Goal: Task Accomplishment & Management: Manage account settings

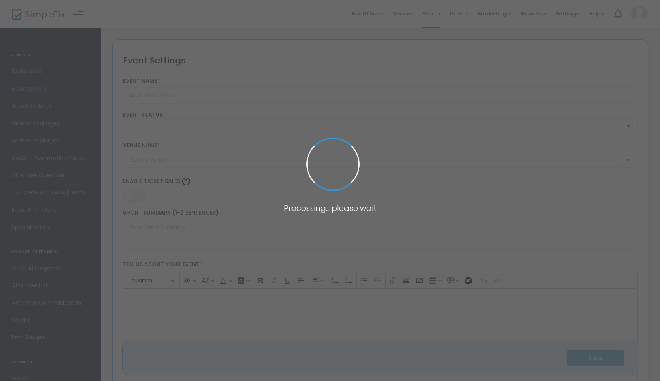
type input "Crimson Tide Yacht Fete"
type textarea "Welcome to Crimson Tide—a yacht fête for the soda reveller at heart. [DATE][DAT…"
type input "ONE DAY Early Bird Tickets Now"
checkbox input "true"
type input "South Beach [DEMOGRAPHIC_DATA]"
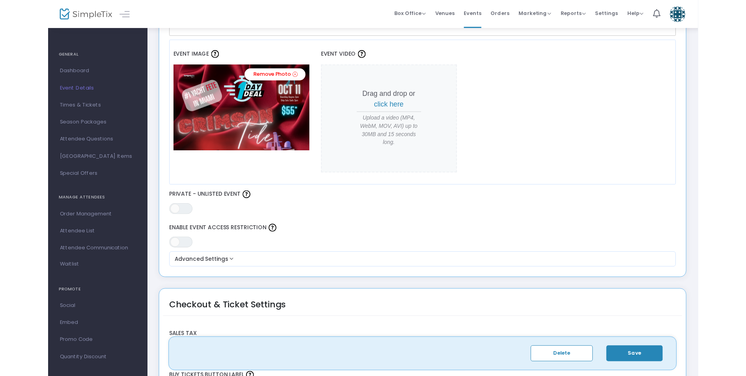
scroll to position [332, 0]
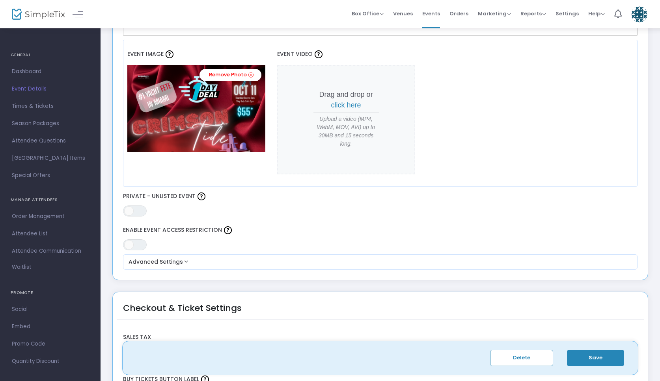
click at [223, 134] on img at bounding box center [196, 108] width 138 height 87
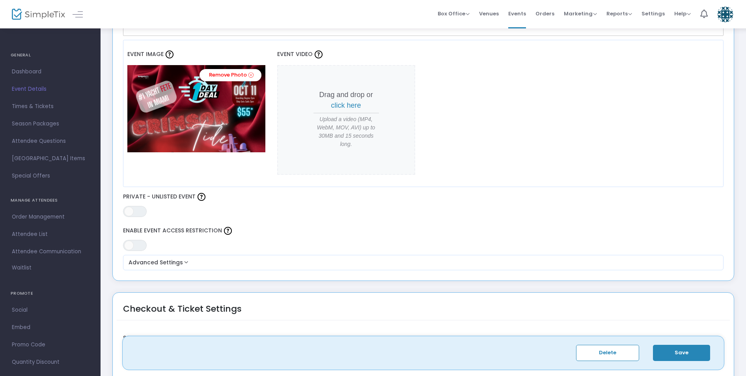
click at [245, 146] on img at bounding box center [196, 108] width 138 height 87
click at [239, 171] on div "Event Image Remove Photo Event Video Drag and drop or click here Upload a video…" at bounding box center [423, 113] width 601 height 147
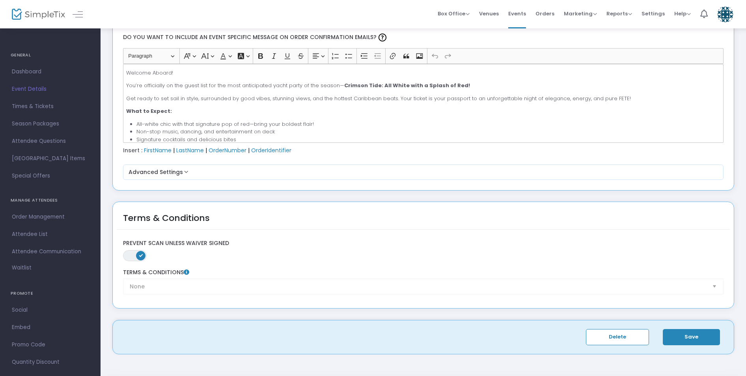
scroll to position [1058, 0]
click at [664, 339] on button "Save" at bounding box center [690, 338] width 57 height 16
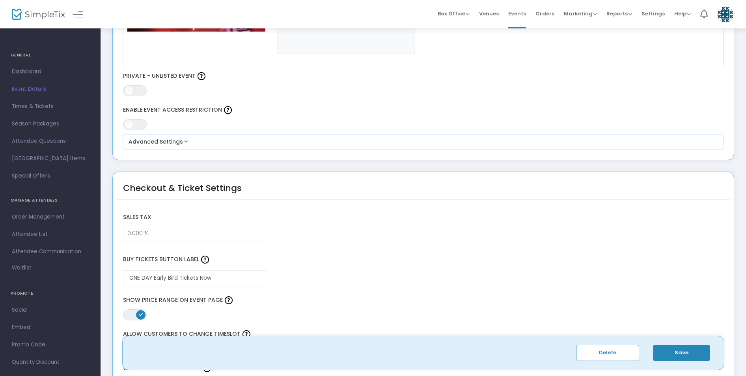
scroll to position [208, 0]
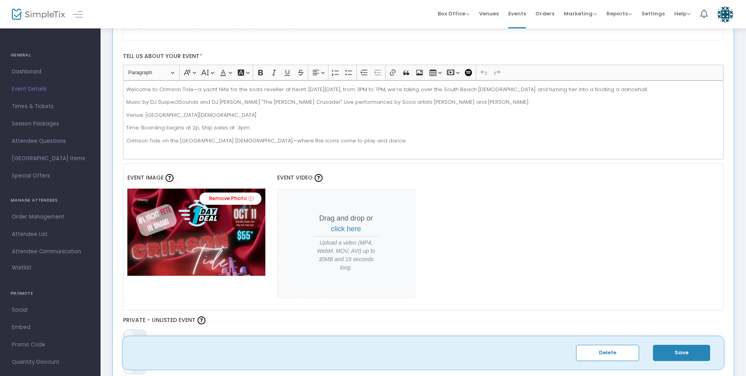
click at [188, 227] on img at bounding box center [196, 231] width 138 height 87
click at [177, 249] on img at bounding box center [196, 231] width 138 height 87
click at [179, 282] on div "Event Image Remove Photo" at bounding box center [196, 225] width 138 height 123
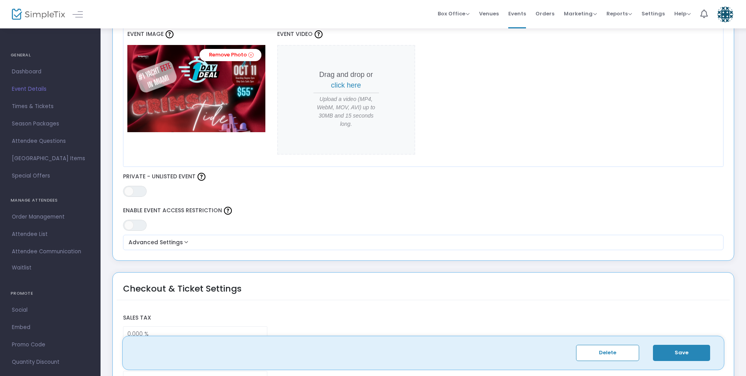
scroll to position [361, 0]
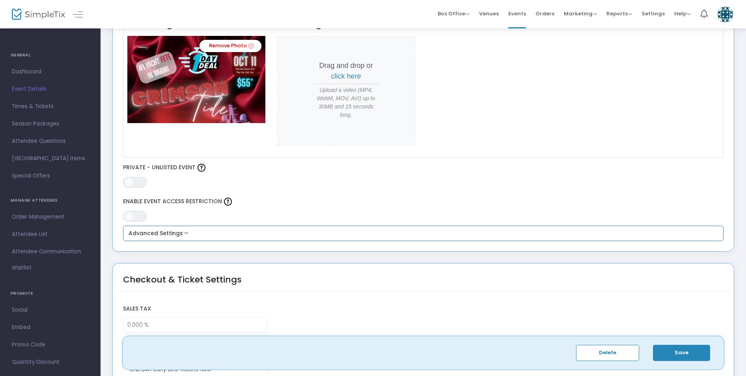
click at [183, 230] on button "Advanced Settings" at bounding box center [423, 233] width 594 height 9
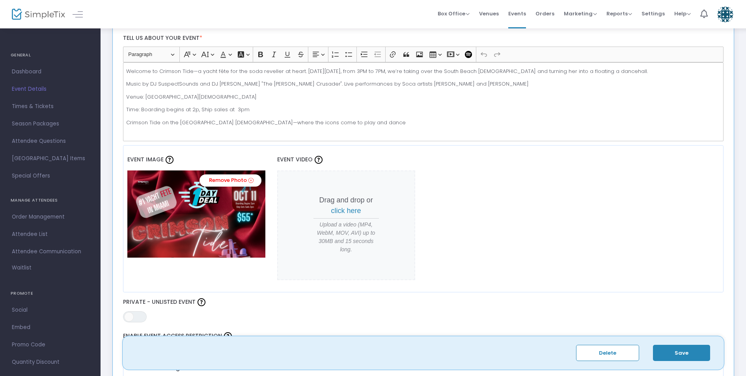
scroll to position [127, 0]
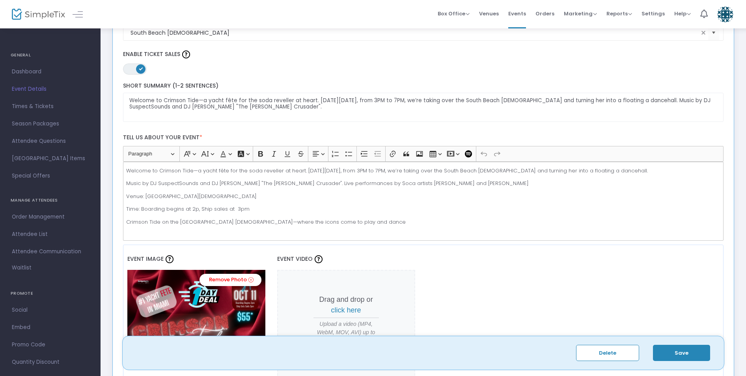
click at [244, 267] on label "Event Image" at bounding box center [196, 259] width 138 height 21
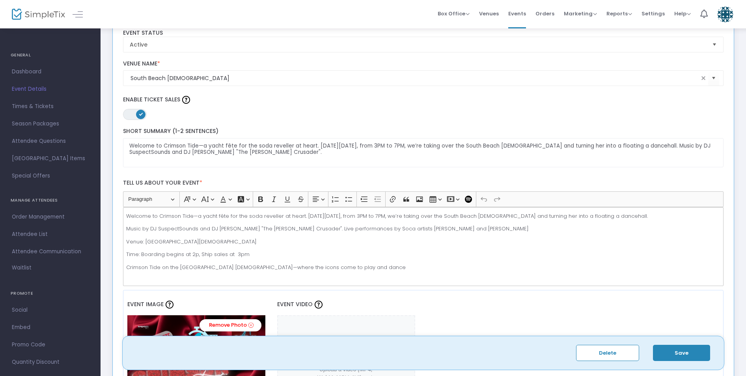
scroll to position [0, 0]
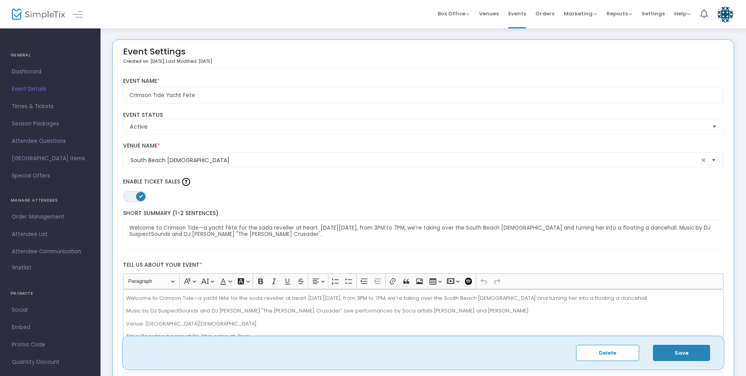
click at [31, 91] on span "Event Details" at bounding box center [50, 89] width 77 height 10
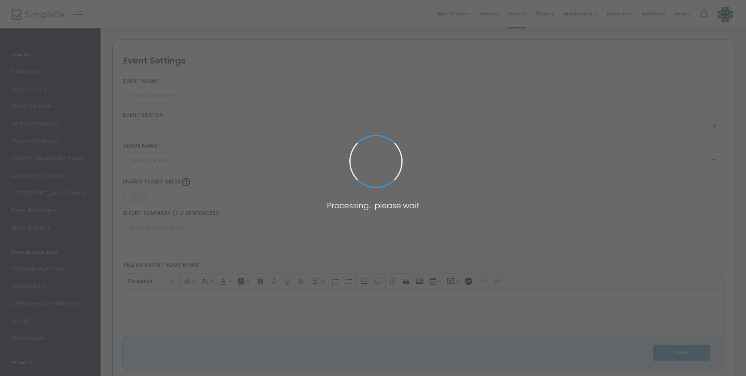
type input "Crimson Tide Yacht Fete"
type textarea "Welcome to Crimson Tide—a yacht fête for the soda reveller at heart. [DATE][DAT…"
type input "ONE DAY Early Bird Tickets Now"
checkbox input "true"
type input "South Beach [DEMOGRAPHIC_DATA]"
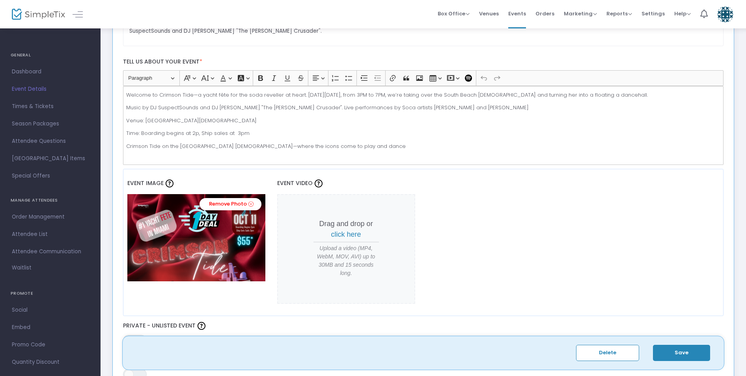
scroll to position [218, 0]
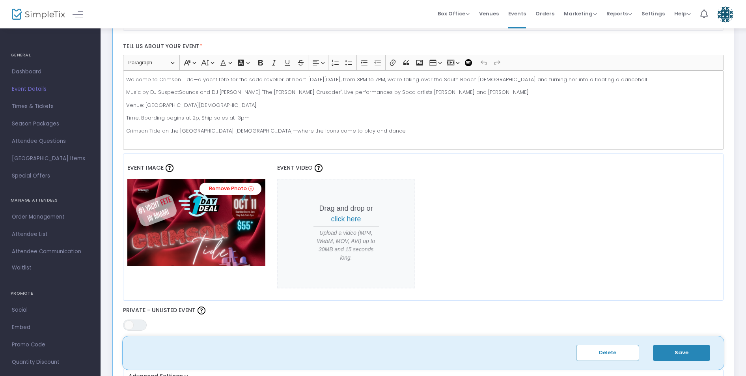
click at [191, 232] on img at bounding box center [196, 222] width 138 height 87
click at [214, 189] on link "Remove Photo" at bounding box center [230, 188] width 62 height 12
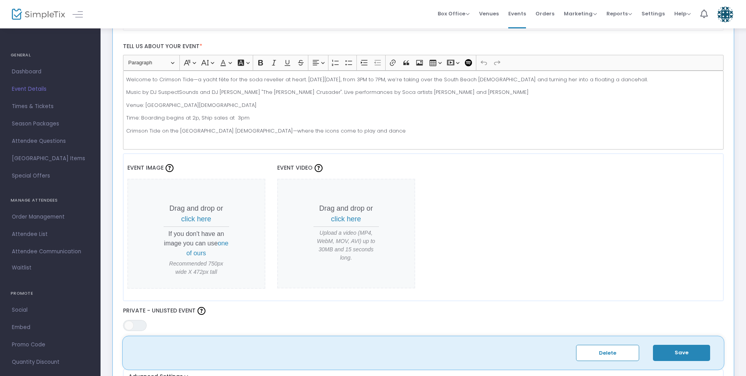
click at [202, 218] on span "click here" at bounding box center [196, 219] width 30 height 8
click at [187, 255] on span "one of ours" at bounding box center [207, 247] width 42 height 17
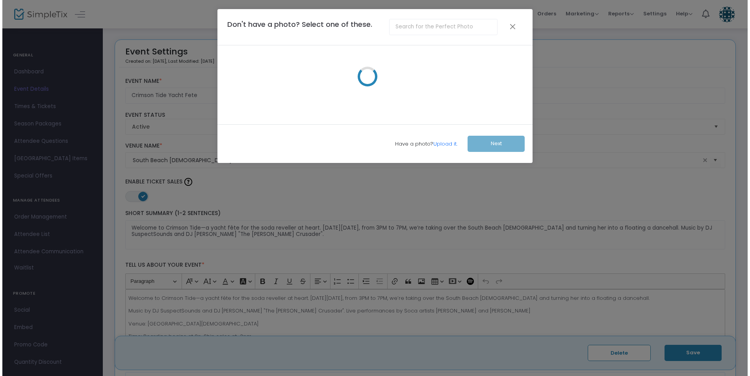
scroll to position [0, 0]
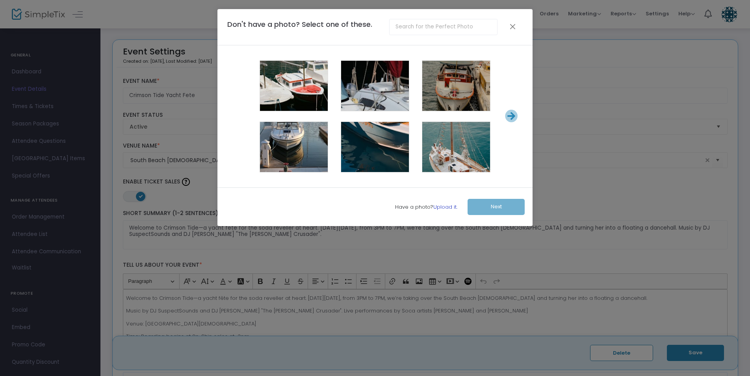
click at [445, 206] on link "Upload it." at bounding box center [445, 206] width 24 height 7
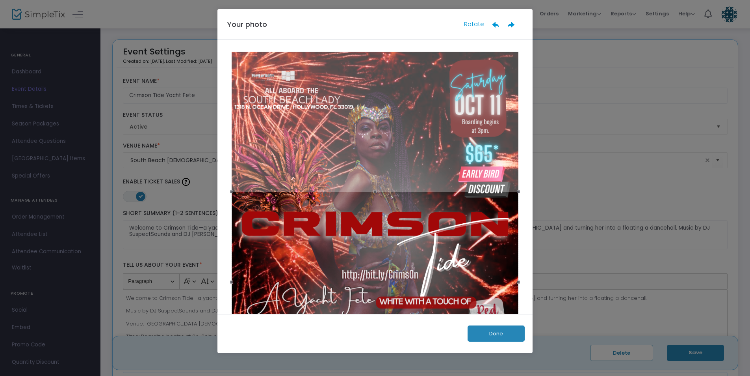
drag, startPoint x: 376, startPoint y: 186, endPoint x: 381, endPoint y: 231, distance: 44.8
click at [381, 231] on div at bounding box center [375, 282] width 287 height 180
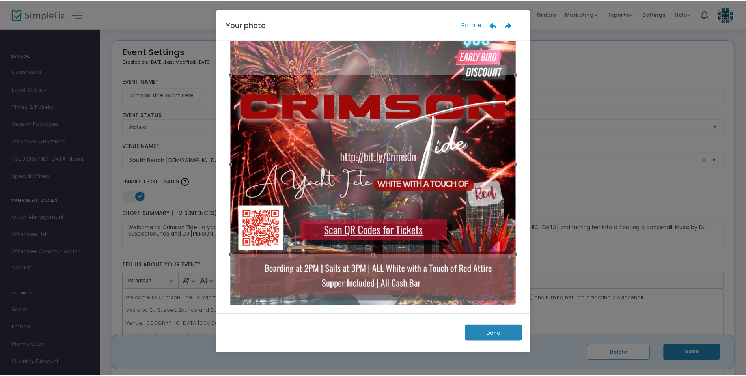
scroll to position [119, 0]
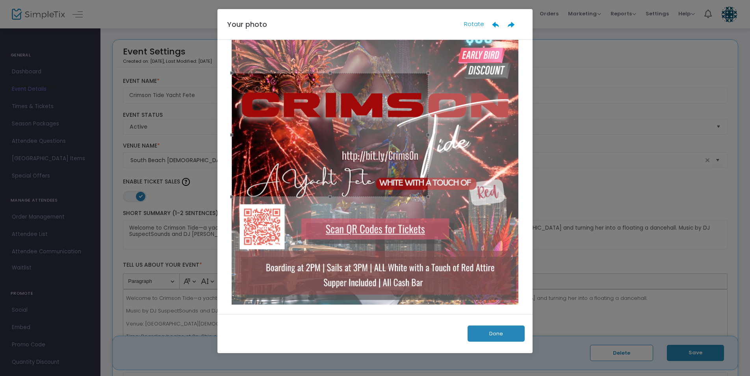
drag, startPoint x: 373, startPoint y: 254, endPoint x: 401, endPoint y: 197, distance: 63.3
click at [401, 197] on span at bounding box center [330, 196] width 188 height 9
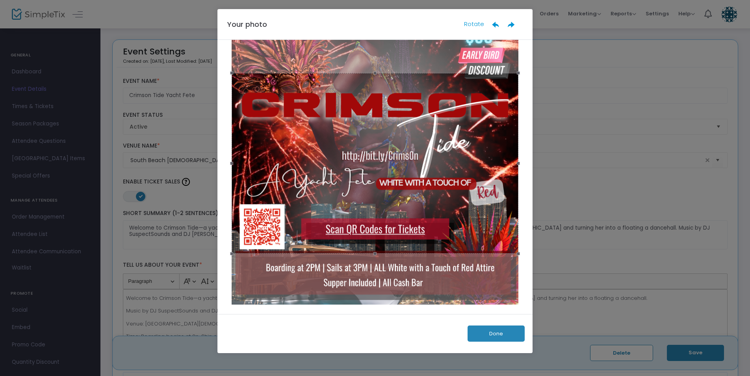
drag, startPoint x: 428, startPoint y: 134, endPoint x: 546, endPoint y: 134, distance: 118.6
click at [546, 134] on ngb-modal-window "Your photo Rotate Done" at bounding box center [375, 188] width 750 height 376
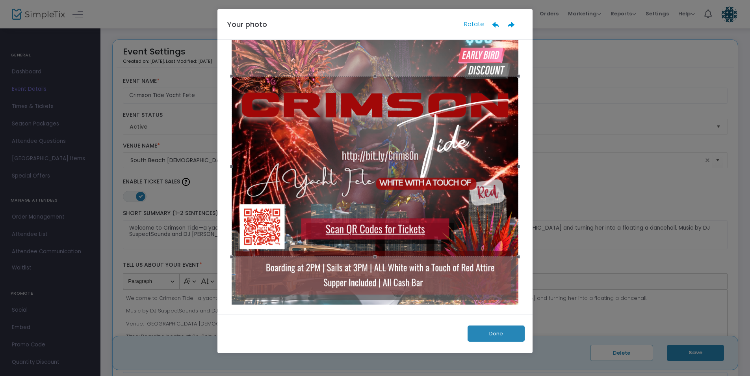
drag, startPoint x: 396, startPoint y: 150, endPoint x: 413, endPoint y: 153, distance: 16.8
click at [413, 153] on div at bounding box center [375, 166] width 287 height 180
click at [595, 296] on ngb-modal-window "Your photo Rotate Done" at bounding box center [375, 188] width 750 height 376
click at [516, 334] on button "Done" at bounding box center [496, 333] width 57 height 16
